Goal: Find contact information: Obtain details needed to contact an individual or organization

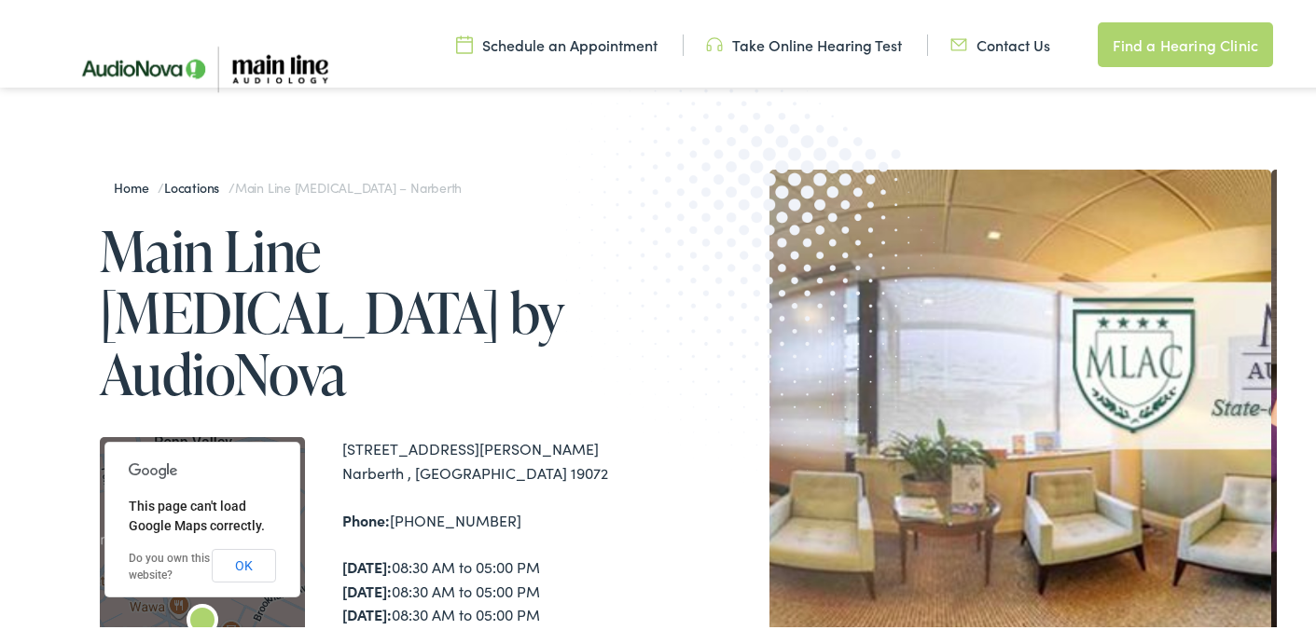
scroll to position [280, 0]
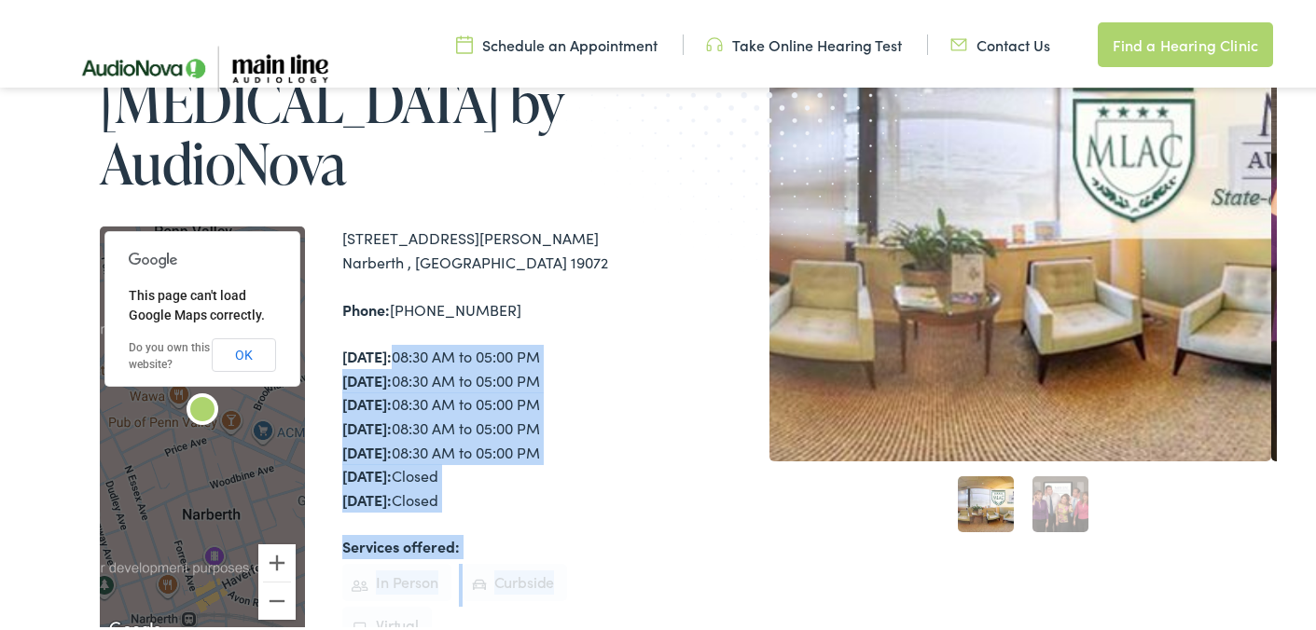
drag, startPoint x: 661, startPoint y: 307, endPoint x: 732, endPoint y: 444, distance: 154.3
click at [695, 500] on div "Home / Locations / Main Line Audiology – Narberth Main Line Audiology by AudioN…" at bounding box center [664, 386] width 1223 height 862
click at [688, 403] on div "Home / Locations / Main Line Audiology – Narberth Main Line Audiology by AudioN…" at bounding box center [664, 386] width 1223 height 862
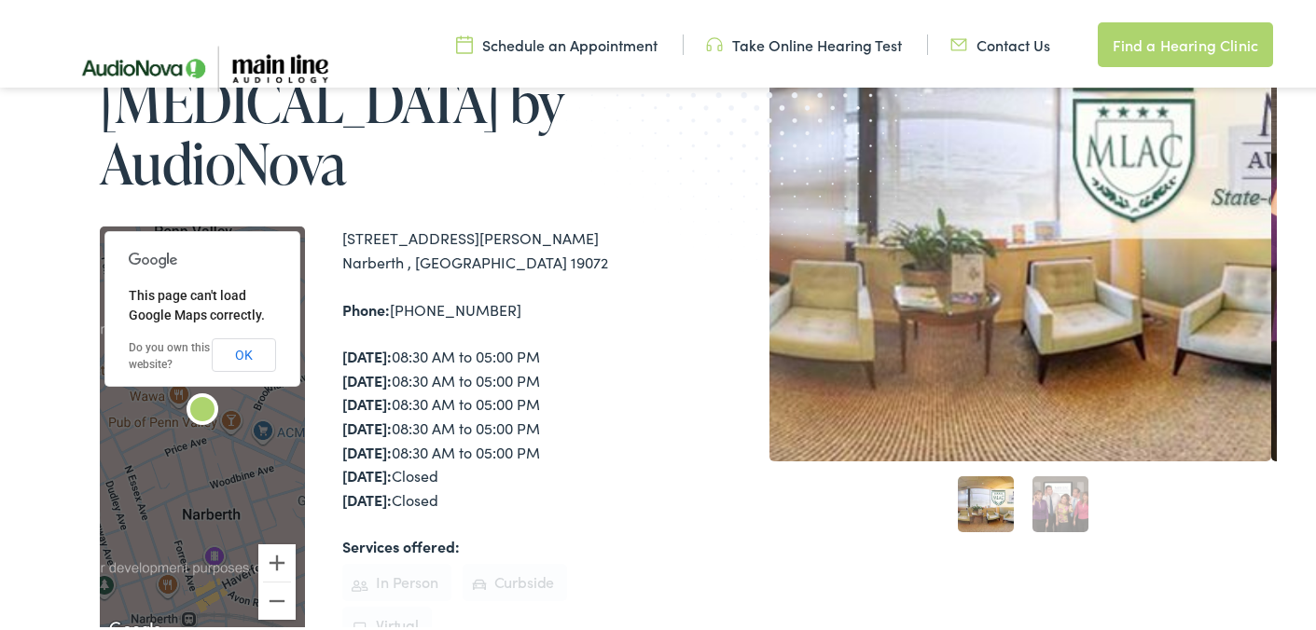
click at [621, 341] on div "Monday: 08:30 AM to 05:00 PM Tuesday: 08:30 AM to 05:00 PM Wednesday: 08:30 AM …" at bounding box center [503, 424] width 323 height 167
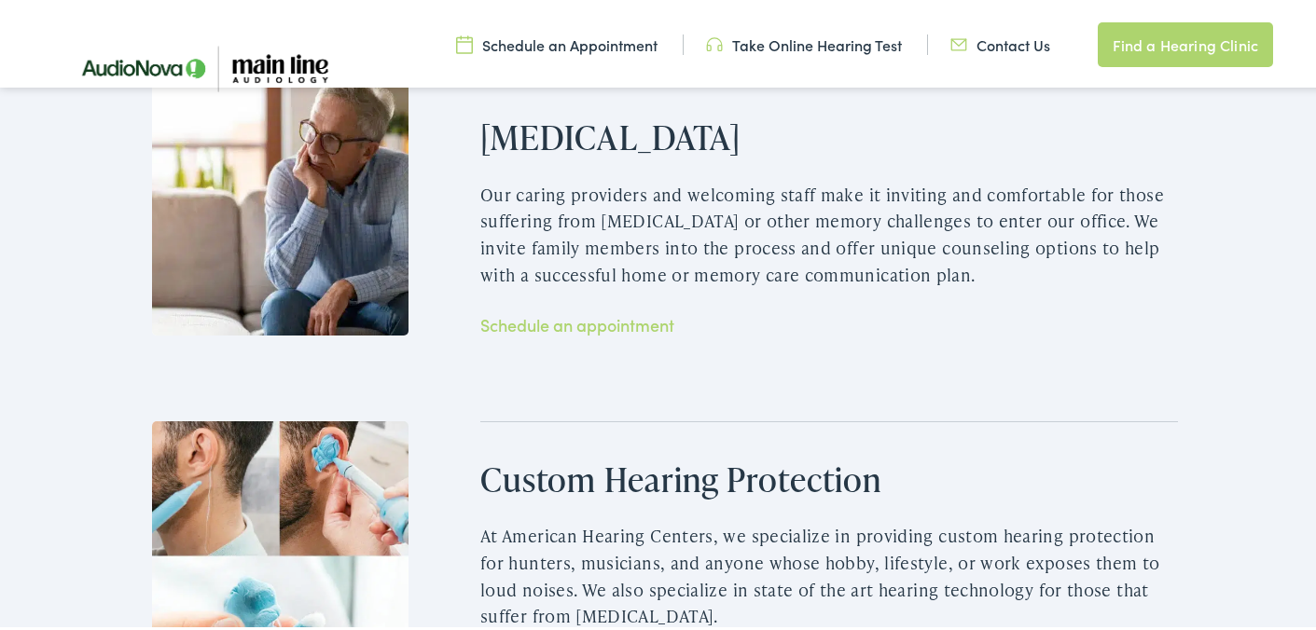
scroll to position [3263, 0]
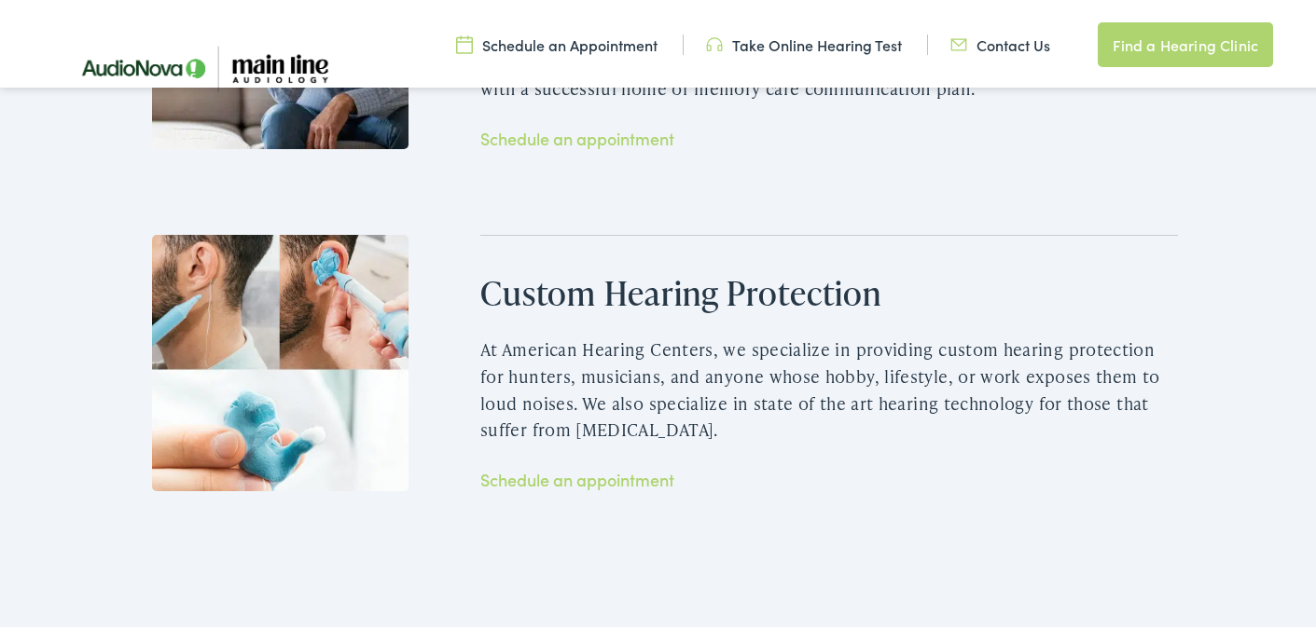
click at [287, 372] on img at bounding box center [280, 359] width 256 height 256
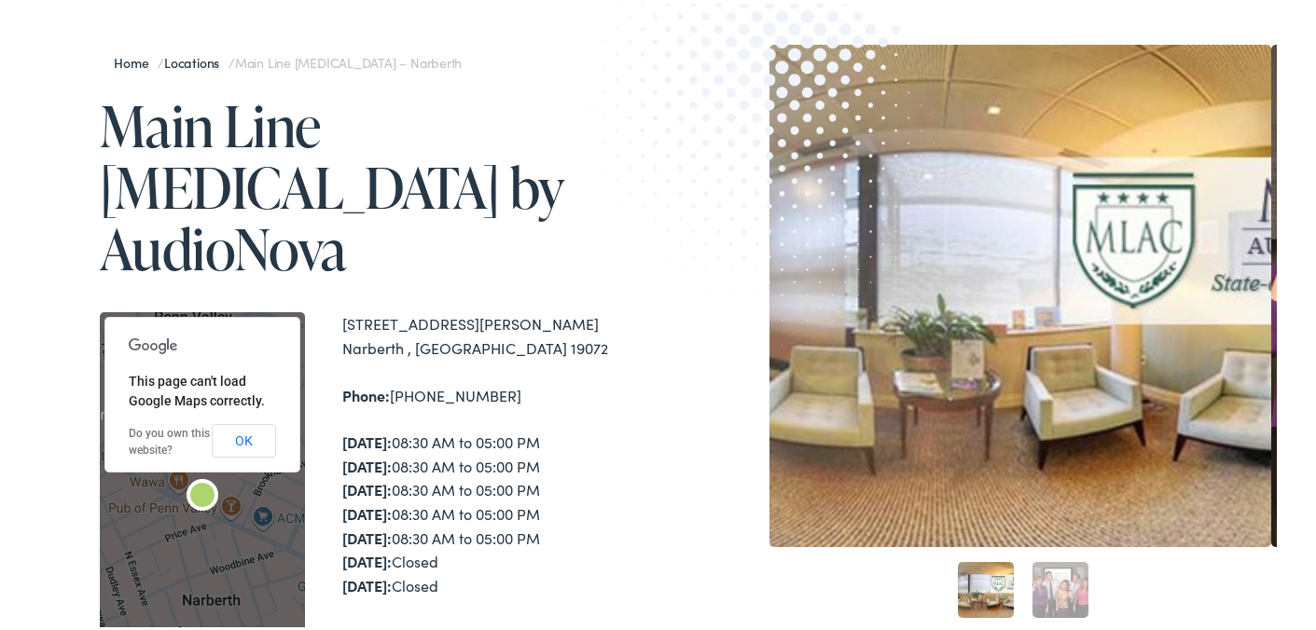
scroll to position [0, 0]
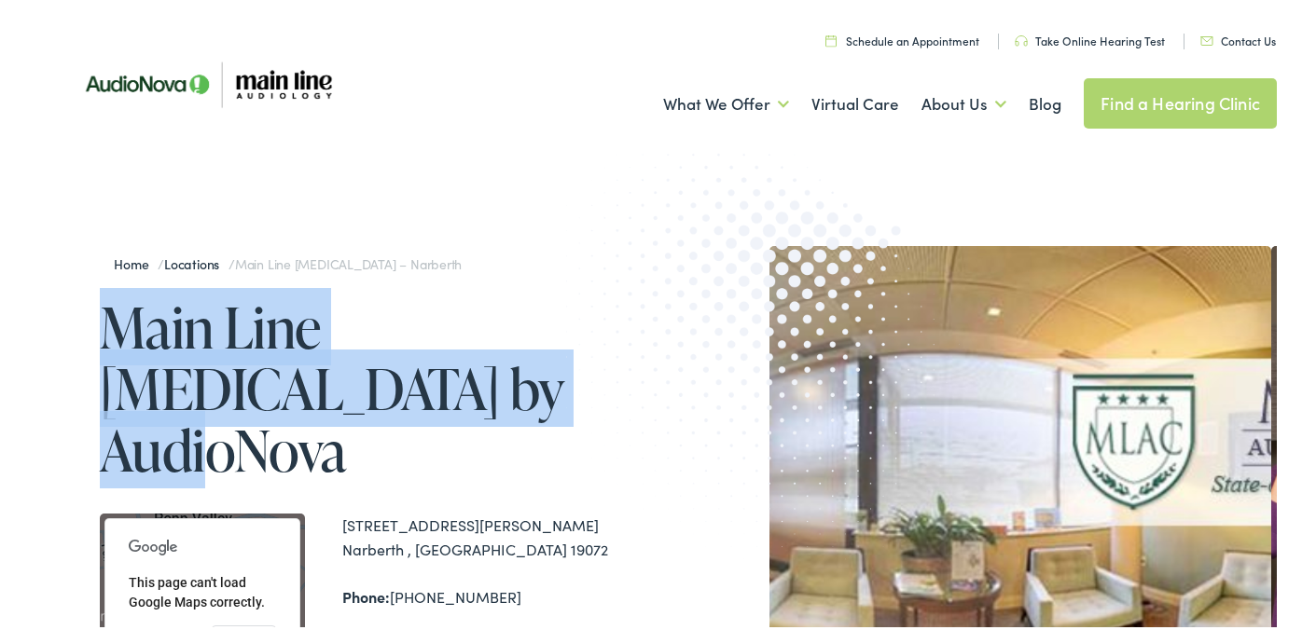
drag, startPoint x: 369, startPoint y: 393, endPoint x: 105, endPoint y: 346, distance: 267.9
click at [105, 346] on h1 "Main Line Audiology by AudioNova" at bounding box center [382, 385] width 565 height 185
copy h1 "Main Line Audiology by AudioNova"
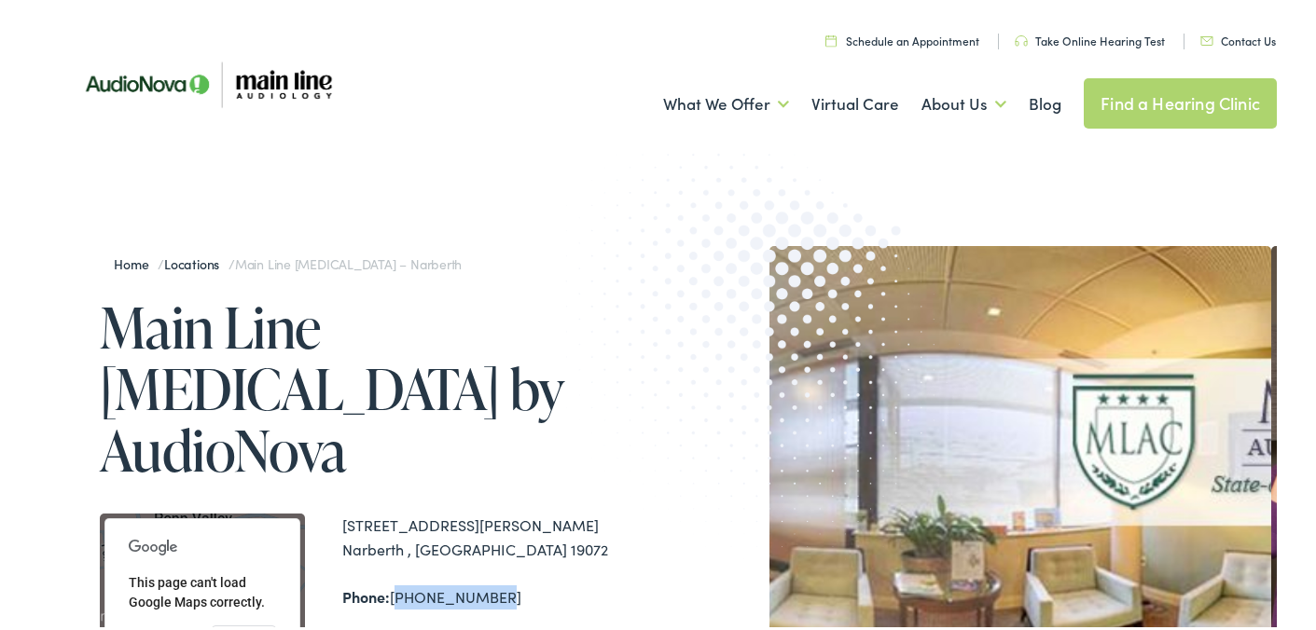
drag, startPoint x: 494, startPoint y: 533, endPoint x: 395, endPoint y: 536, distance: 98.9
click at [395, 582] on div "Phone: 610-667-3277" at bounding box center [503, 594] width 323 height 24
copy div "610-667-3277"
click at [164, 121] on img at bounding box center [207, 80] width 308 height 103
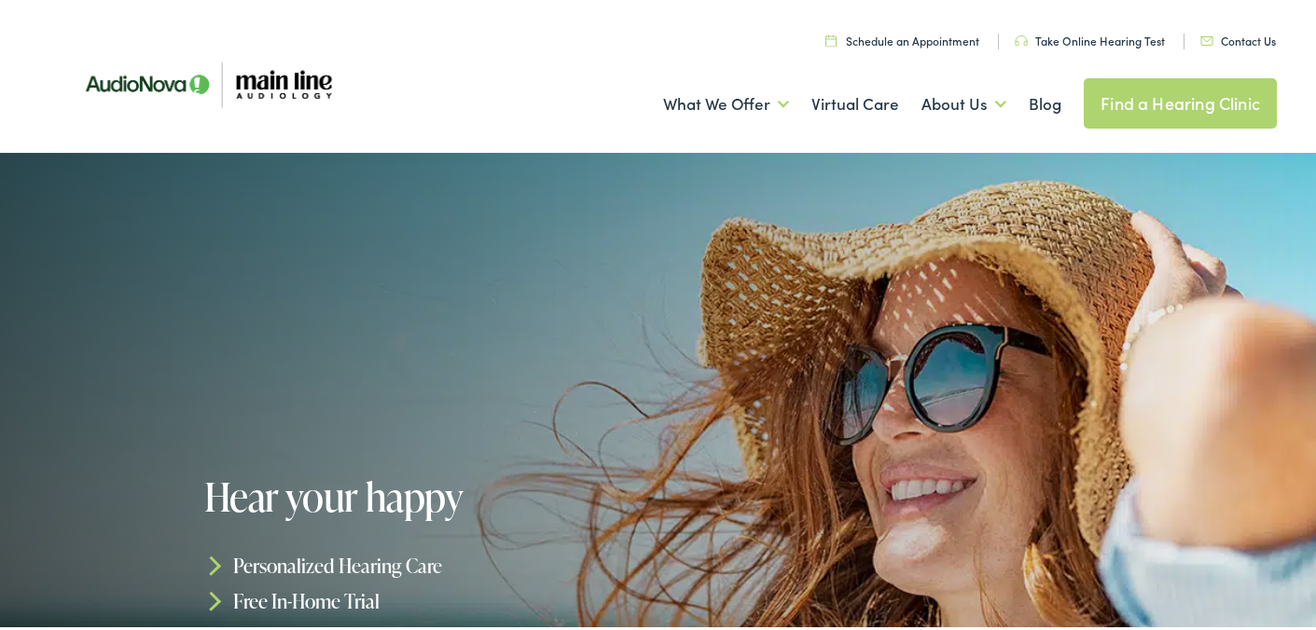
click at [272, 76] on img at bounding box center [207, 80] width 308 height 103
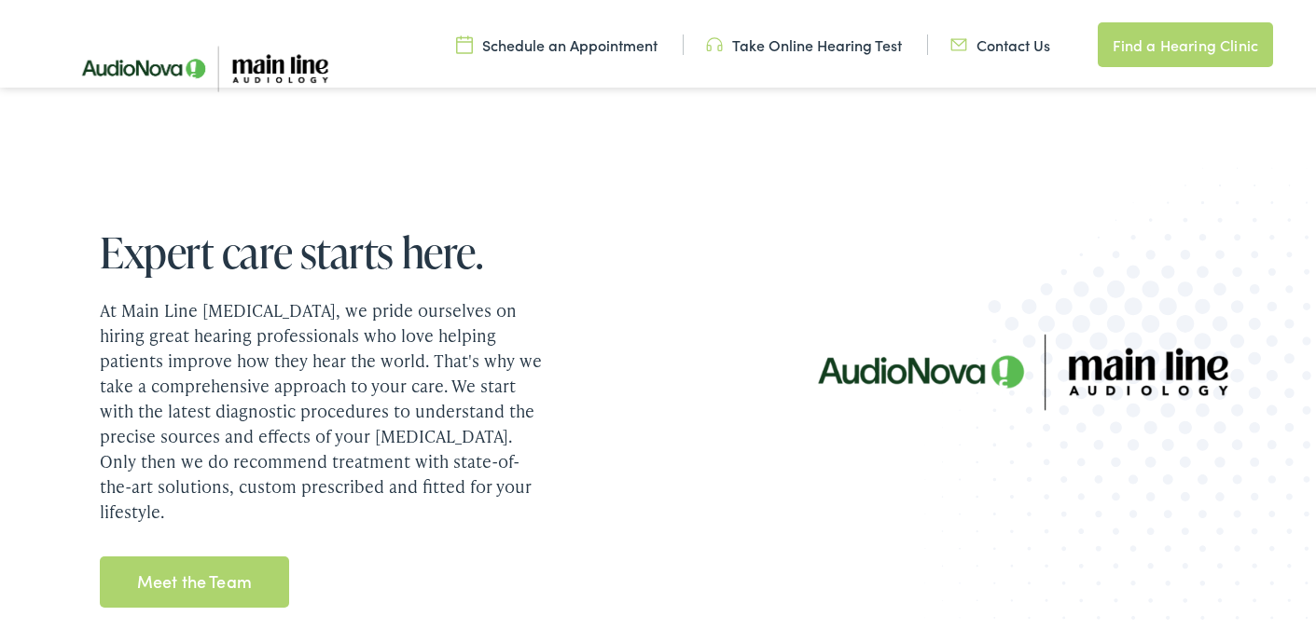
scroll to position [2331, 0]
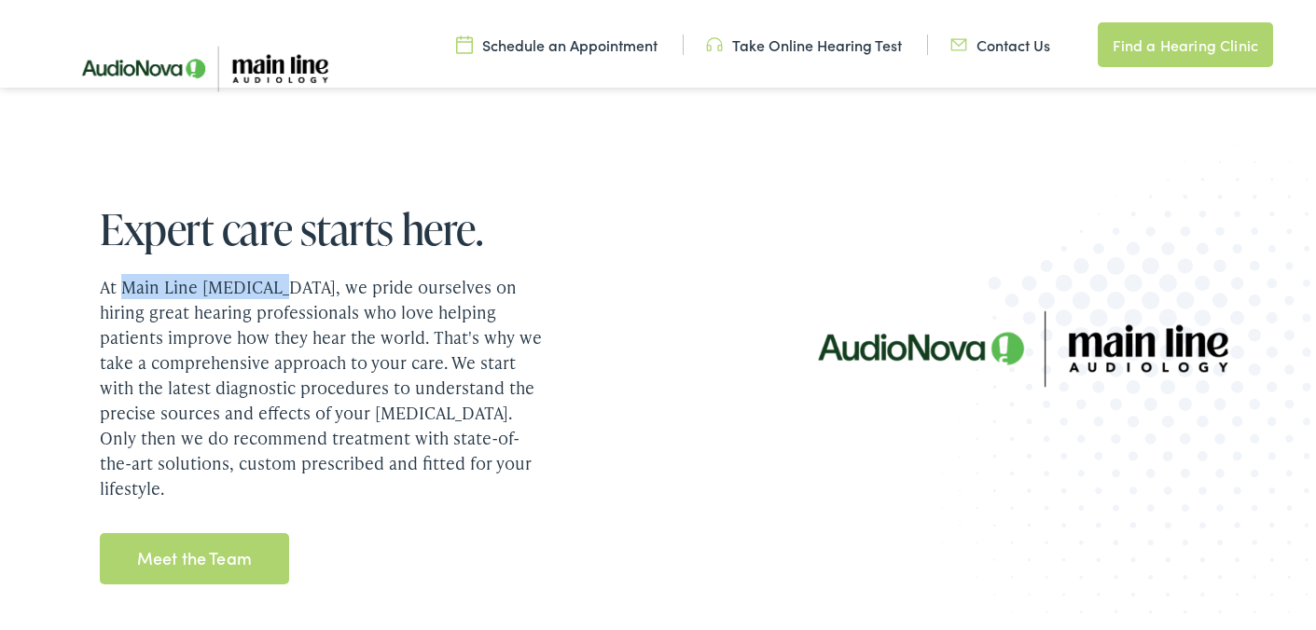
drag, startPoint x: 120, startPoint y: 286, endPoint x: 278, endPoint y: 284, distance: 157.6
click at [278, 284] on p "At Main Line [MEDICAL_DATA], we pride ourselves on hiring great hearing profess…" at bounding box center [324, 383] width 448 height 227
copy p "Main Line [MEDICAL_DATA]"
